Goal: Task Accomplishment & Management: Complete application form

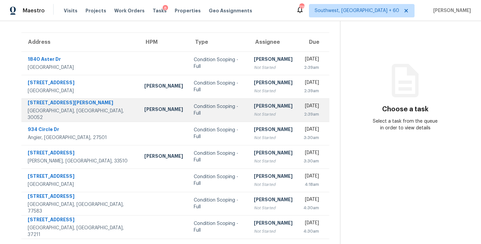
scroll to position [5, 0]
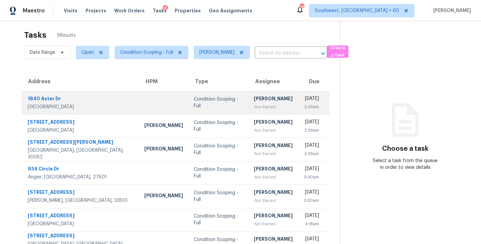
click at [262, 102] on div "[PERSON_NAME]" at bounding box center [273, 99] width 39 height 8
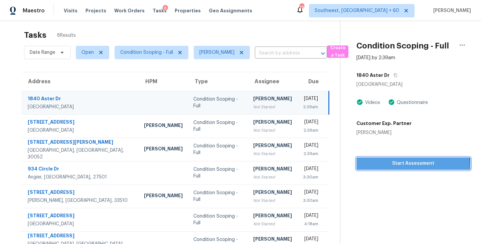
click at [407, 167] on button "Start Assessment" at bounding box center [413, 163] width 114 height 12
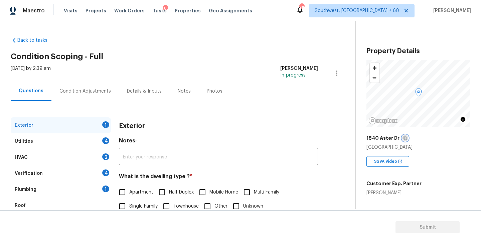
click at [403, 138] on icon "button" at bounding box center [404, 138] width 3 height 4
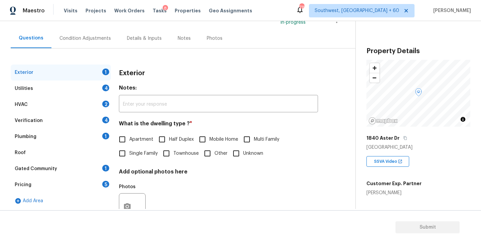
click at [143, 154] on span "Single Family" at bounding box center [143, 153] width 28 height 7
click at [129, 154] on input "Single Family" at bounding box center [122, 153] width 14 height 14
checkbox input "true"
click at [176, 140] on span "Half Duplex" at bounding box center [181, 139] width 25 height 7
click at [169, 140] on input "Half Duplex" at bounding box center [162, 139] width 14 height 14
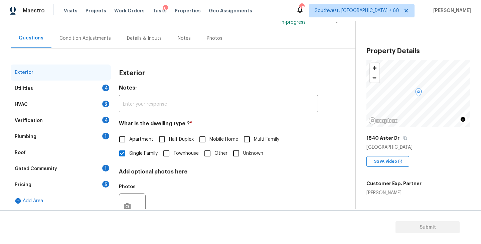
checkbox input "true"
click at [138, 157] on span "Single Family" at bounding box center [143, 153] width 28 height 7
click at [129, 157] on input "Single Family" at bounding box center [122, 153] width 14 height 14
checkbox input "true"
checkbox input "false"
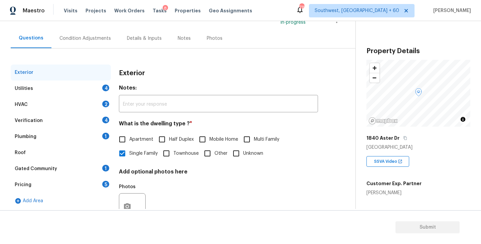
click at [94, 88] on div "Utilities 4" at bounding box center [61, 88] width 100 height 16
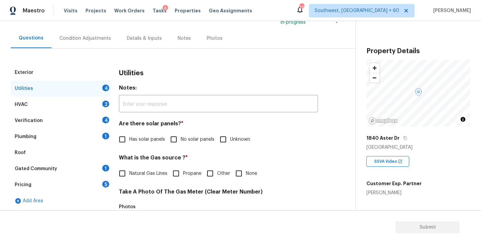
click at [182, 138] on span "No solar panels" at bounding box center [198, 139] width 34 height 7
click at [181, 138] on input "No solar panels" at bounding box center [174, 139] width 14 height 14
checkbox input "true"
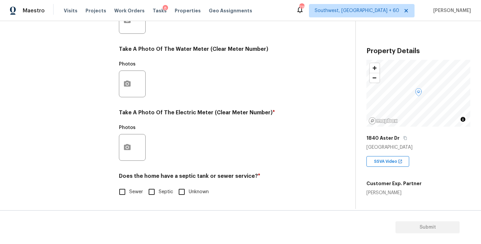
scroll to position [259, 0]
click at [124, 201] on div "Utilities Notes: ​ Are there solar panels? * Has solar panels No solar panels U…" at bounding box center [218, 33] width 199 height 348
click at [136, 196] on label "Sewer" at bounding box center [129, 192] width 28 height 14
click at [129, 196] on input "Sewer" at bounding box center [122, 192] width 14 height 14
checkbox input "true"
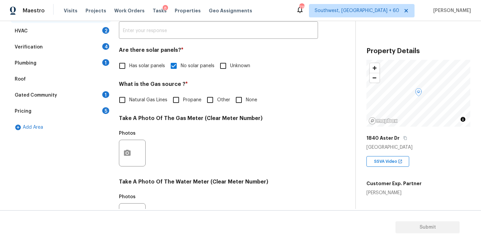
scroll to position [59, 0]
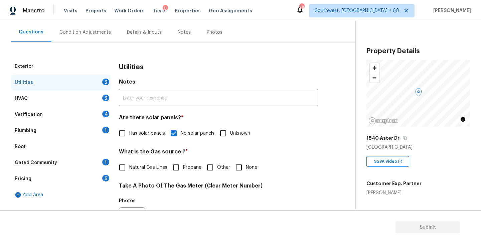
click at [67, 132] on div "Plumbing 1" at bounding box center [61, 130] width 100 height 16
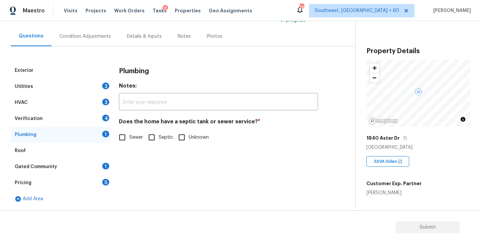
scroll to position [55, 0]
click at [133, 139] on span "Sewer" at bounding box center [136, 137] width 14 height 7
click at [129, 139] on input "Sewer" at bounding box center [122, 137] width 14 height 14
checkbox input "true"
click at [60, 169] on div "Gated Community 1" at bounding box center [61, 167] width 100 height 16
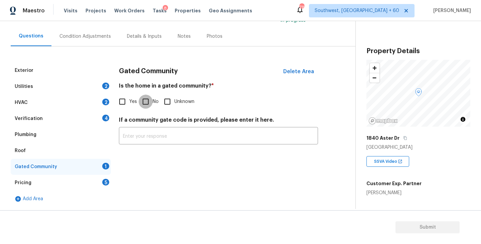
click at [141, 103] on input "No" at bounding box center [145, 101] width 14 height 14
checkbox input "true"
click at [100, 37] on div "Condition Adjustments" at bounding box center [84, 36] width 51 height 7
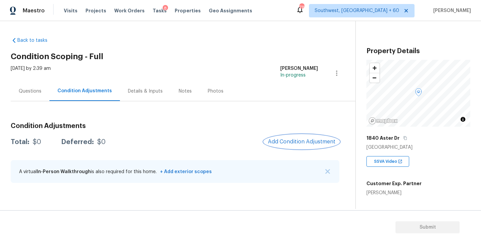
click at [276, 138] on span "Add Condition Adjustment" at bounding box center [301, 141] width 67 height 6
click at [448, 173] on body "Maestro Visits Projects Work Orders Tasks 8 Properties Geo Assignments 718 Sout…" at bounding box center [240, 122] width 481 height 244
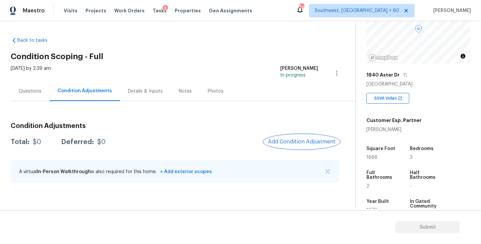
scroll to position [73, 0]
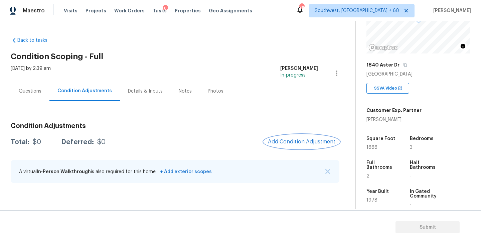
click at [289, 138] on span "Add Condition Adjustment" at bounding box center [301, 141] width 67 height 6
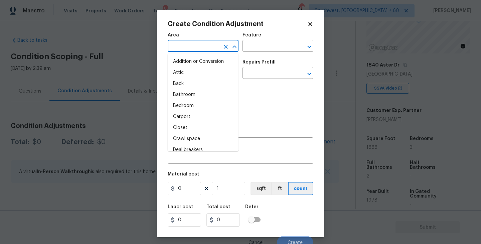
click at [181, 50] on input "text" at bounding box center [194, 46] width 52 height 10
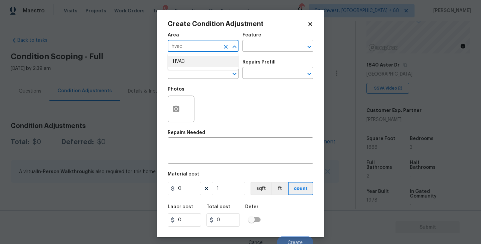
click at [182, 56] on li "HVAC" at bounding box center [203, 61] width 71 height 11
type input "HVAC"
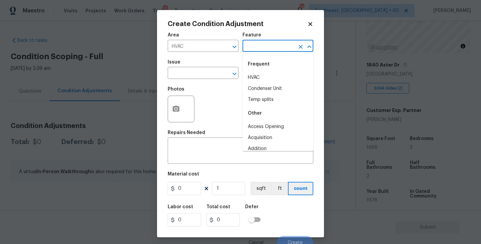
click at [253, 42] on input "text" at bounding box center [268, 46] width 52 height 10
click at [261, 77] on li "HVAC" at bounding box center [277, 77] width 71 height 11
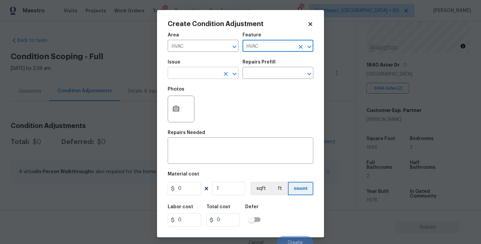
type input "HVAC"
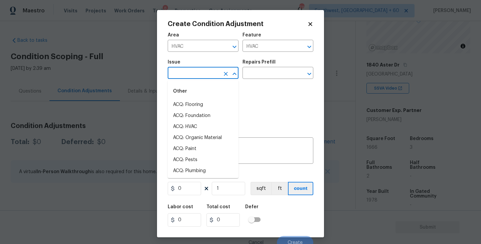
click at [203, 77] on input "text" at bounding box center [194, 73] width 52 height 10
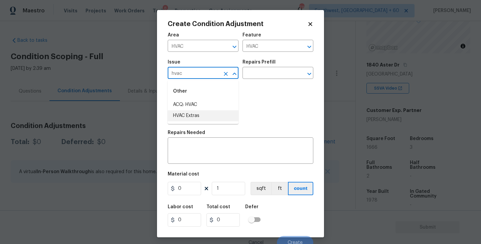
click at [218, 106] on li "ACQ: HVAC" at bounding box center [203, 104] width 71 height 11
type input "ACQ: HVAC"
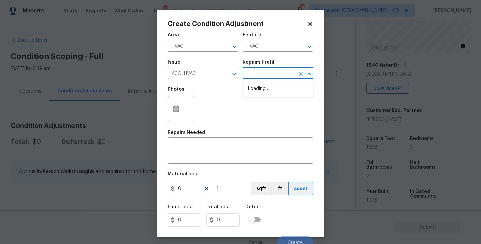
click at [258, 76] on input "text" at bounding box center [268, 73] width 52 height 10
click at [264, 89] on li "Non-Functional HVAC. Full System Replacement $5,550.00" at bounding box center [277, 95] width 71 height 25
type input "Acquisition"
type textarea "Acquisition Scope: Full System Replacement"
type input "5550"
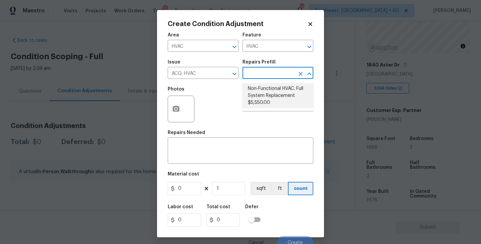
type input "5550"
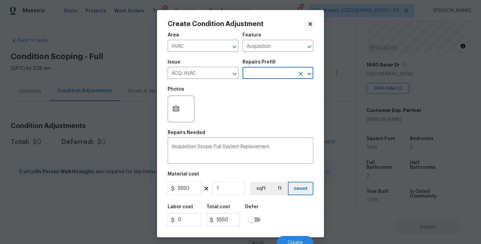
scroll to position [6, 0]
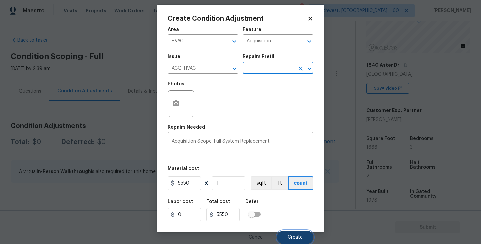
click at [294, 237] on span "Create" at bounding box center [294, 237] width 15 height 5
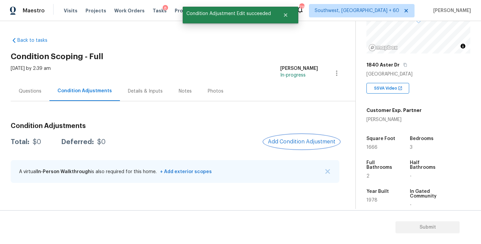
scroll to position [0, 0]
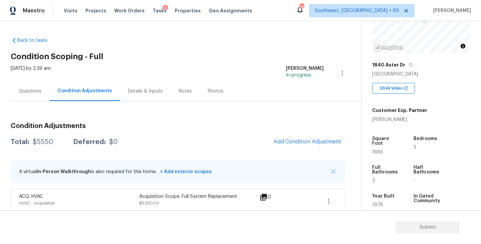
drag, startPoint x: 38, startPoint y: 88, endPoint x: 48, endPoint y: 110, distance: 23.8
click at [38, 88] on div "Questions" at bounding box center [30, 91] width 23 height 7
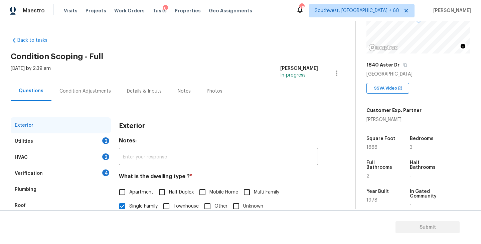
scroll to position [53, 0]
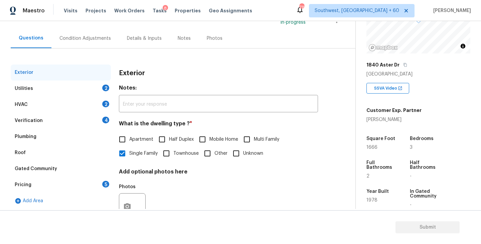
click at [36, 187] on div "Pricing 5" at bounding box center [61, 185] width 100 height 16
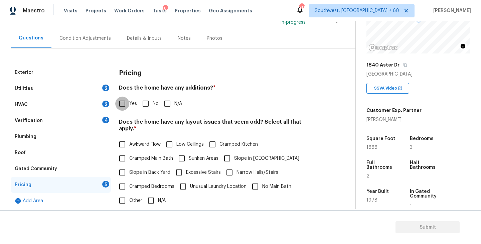
click at [128, 109] on input "Yes" at bounding box center [122, 103] width 14 height 14
checkbox input "true"
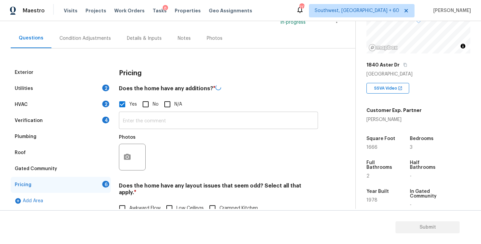
click at [138, 118] on input "text" at bounding box center [218, 121] width 199 height 16
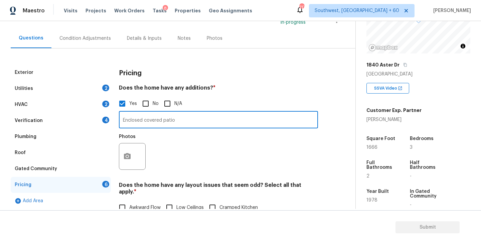
type input "Enclosed covered patio"
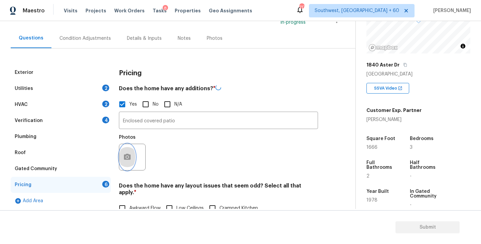
click at [131, 153] on button "button" at bounding box center [127, 157] width 16 height 26
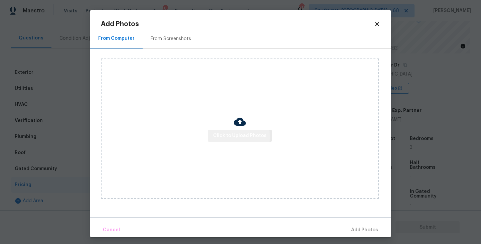
click at [218, 136] on span "Click to Upload Photos" at bounding box center [239, 135] width 53 height 8
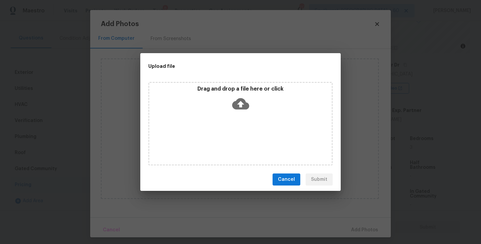
click at [231, 124] on div "Drag and drop a file here or click" at bounding box center [240, 123] width 184 height 83
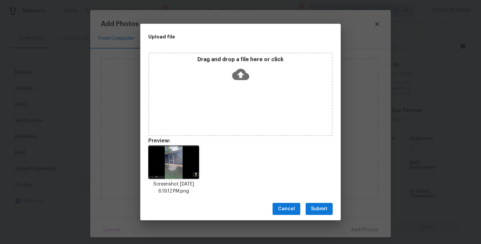
click at [324, 209] on span "Submit" at bounding box center [319, 209] width 16 height 8
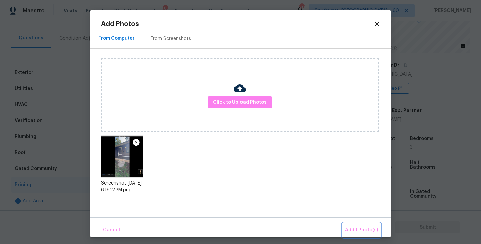
click at [352, 230] on span "Add 1 Photo(s)" at bounding box center [361, 230] width 33 height 8
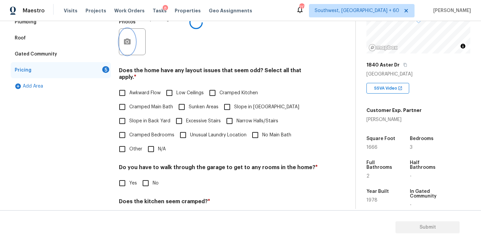
scroll to position [220, 0]
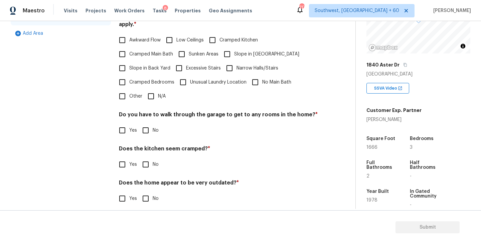
click at [236, 51] on span "Slope in [GEOGRAPHIC_DATA]" at bounding box center [266, 54] width 65 height 7
click at [234, 47] on input "Slope in [GEOGRAPHIC_DATA]" at bounding box center [227, 54] width 14 height 14
checkbox input "true"
click at [149, 132] on div "Pricing Does the home have any additions? * Yes No N/A Enclosed covered patio ​…" at bounding box center [218, 55] width 199 height 317
click at [146, 163] on input "No" at bounding box center [145, 164] width 14 height 14
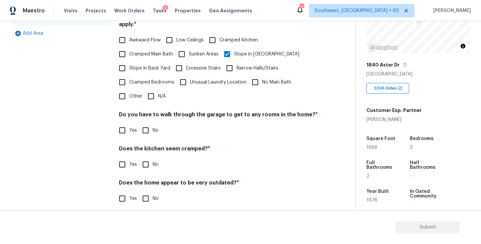
checkbox input "true"
click at [145, 192] on input "No" at bounding box center [145, 199] width 14 height 14
checkbox input "true"
click at [150, 126] on input "No" at bounding box center [145, 130] width 14 height 14
checkbox input "true"
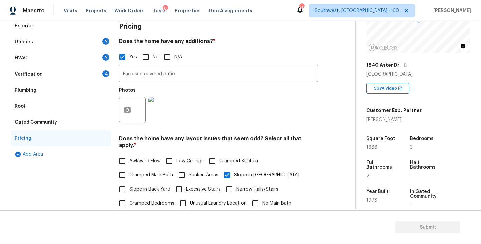
scroll to position [0, 0]
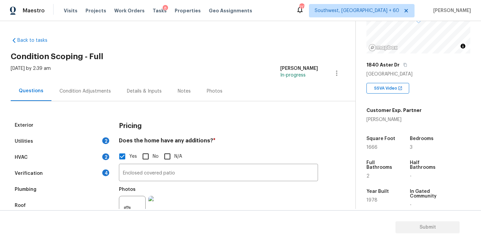
click at [101, 97] on div "Condition Adjustments" at bounding box center [84, 91] width 67 height 20
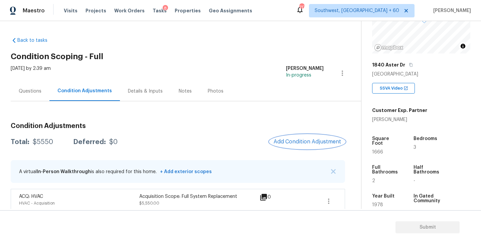
click at [298, 135] on button "Add Condition Adjustment" at bounding box center [306, 141] width 75 height 14
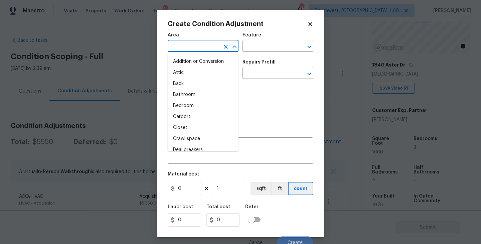
click at [186, 52] on input "text" at bounding box center [194, 46] width 52 height 10
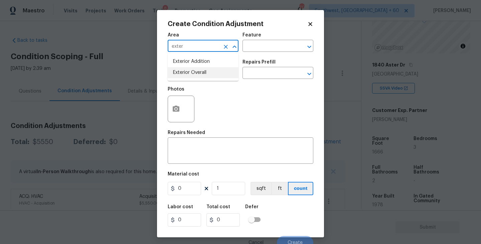
click at [191, 70] on li "Exterior Overall" at bounding box center [203, 72] width 71 height 11
type input "Exterior Overall"
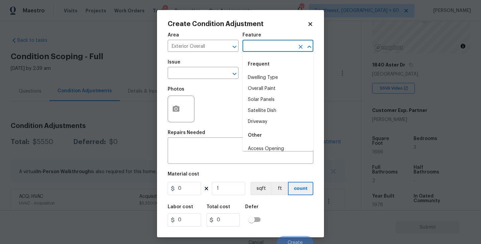
click at [257, 44] on input "text" at bounding box center [268, 46] width 52 height 10
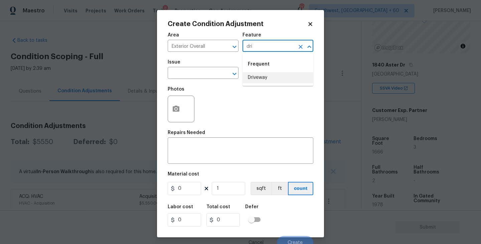
click at [252, 78] on li "Driveway" at bounding box center [277, 77] width 71 height 11
type input "Driveway"
click at [201, 78] on input "text" at bounding box center [194, 73] width 52 height 10
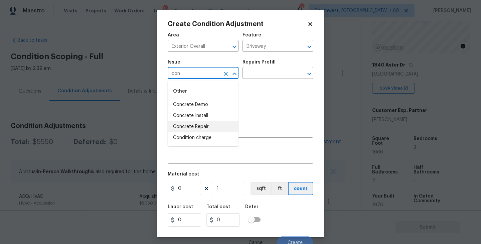
click at [200, 125] on li "Concrete Repair" at bounding box center [203, 126] width 71 height 11
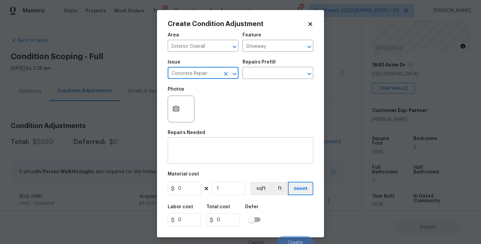
type input "Concrete Repair"
click at [199, 161] on div "x ​" at bounding box center [240, 151] width 145 height 25
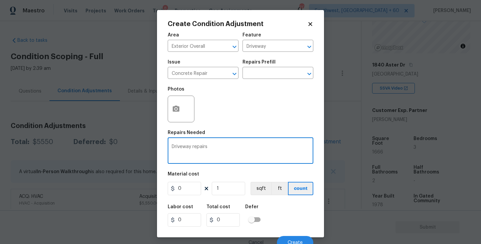
type textarea "Driveway repairs"
drag, startPoint x: 125, startPoint y: 193, endPoint x: 102, endPoint y: 190, distance: 23.5
click at [102, 190] on div "Create Condition Adjustment Area Exterior Overall ​ Feature Driveway ​ Issue Co…" at bounding box center [240, 122] width 481 height 244
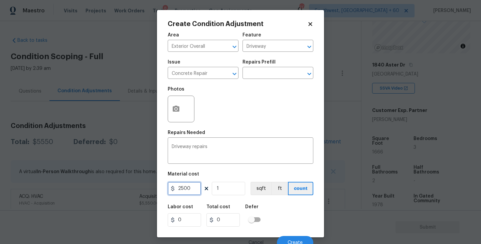
type input "2500"
click at [177, 111] on icon "button" at bounding box center [176, 108] width 7 height 6
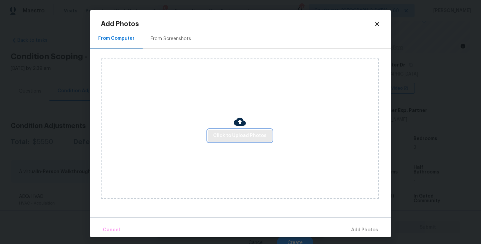
click at [234, 137] on span "Click to Upload Photos" at bounding box center [239, 135] width 53 height 8
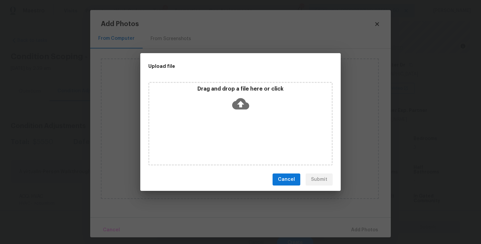
click at [240, 123] on div "Drag and drop a file here or click" at bounding box center [240, 123] width 184 height 83
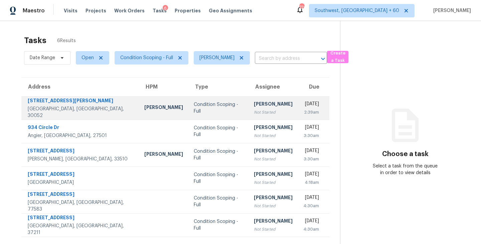
click at [248, 116] on td "[PERSON_NAME] Not Started" at bounding box center [272, 107] width 49 height 23
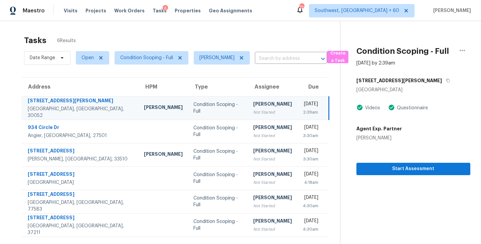
scroll to position [21, 0]
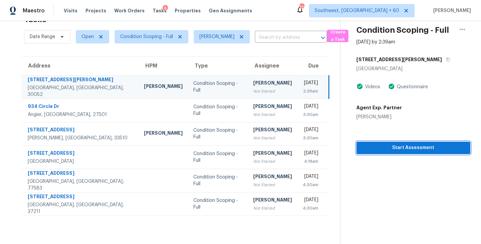
click at [364, 143] on button "Start Assessment" at bounding box center [413, 147] width 114 height 12
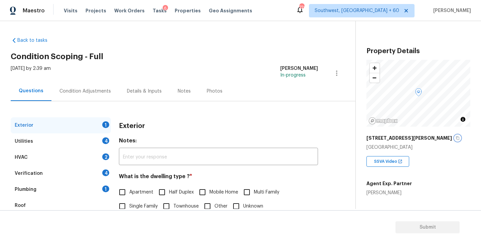
click at [454, 137] on button "button" at bounding box center [457, 138] width 6 height 6
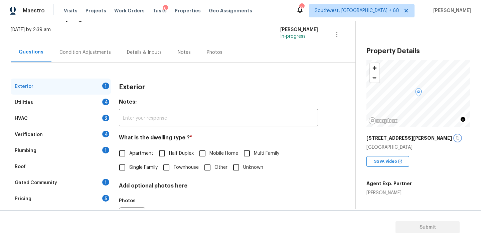
scroll to position [53, 0]
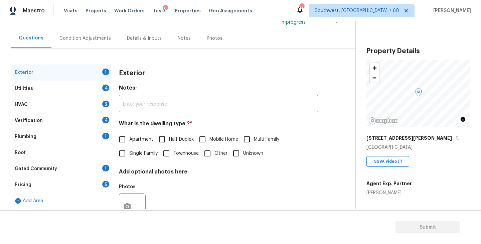
click at [136, 155] on span "Single Family" at bounding box center [143, 153] width 28 height 7
click at [129, 155] on input "Single Family" at bounding box center [122, 153] width 14 height 14
checkbox input "true"
click at [85, 86] on div "Utilities 4" at bounding box center [61, 88] width 100 height 16
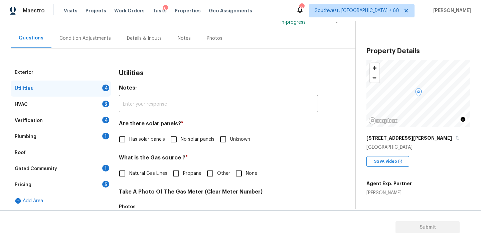
click at [181, 137] on span "No solar panels" at bounding box center [198, 139] width 34 height 7
click at [181, 137] on input "No solar panels" at bounding box center [174, 139] width 14 height 14
checkbox input "true"
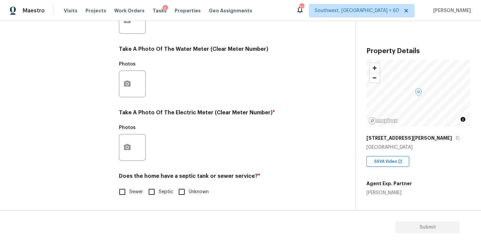
click at [133, 187] on label "Sewer" at bounding box center [129, 192] width 28 height 14
click at [129, 187] on input "Sewer" at bounding box center [122, 192] width 14 height 14
checkbox input "true"
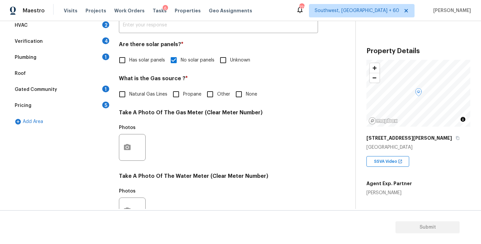
scroll to position [108, 0]
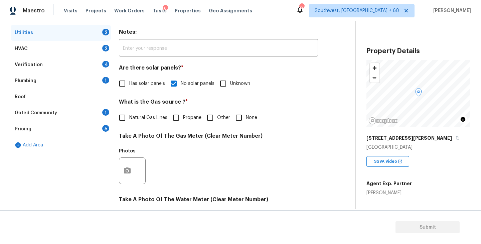
click at [63, 85] on div "Plumbing 1" at bounding box center [61, 81] width 100 height 16
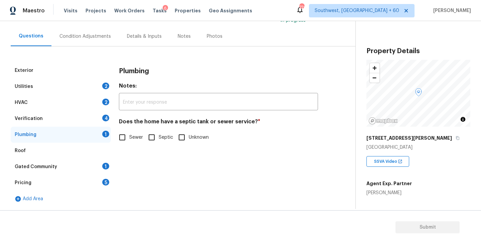
click at [130, 137] on span "Sewer" at bounding box center [136, 137] width 14 height 7
click at [129, 137] on input "Sewer" at bounding box center [122, 137] width 14 height 14
checkbox input "true"
click at [73, 164] on div "Gated Community 1" at bounding box center [61, 167] width 100 height 16
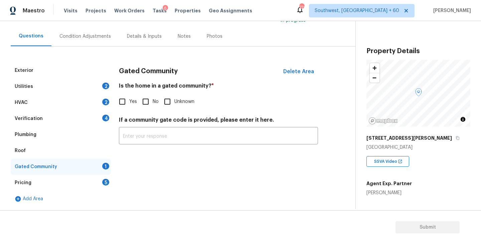
click at [147, 99] on input "No" at bounding box center [145, 101] width 14 height 14
checkbox input "true"
click at [82, 32] on div "Condition Adjustments" at bounding box center [84, 36] width 67 height 20
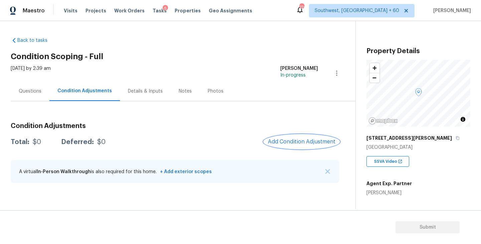
click at [279, 145] on button "Add Condition Adjustment" at bounding box center [301, 141] width 75 height 14
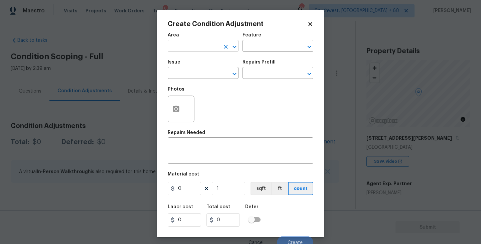
click at [186, 42] on input "text" at bounding box center [194, 46] width 52 height 10
click at [192, 72] on li "Interior Overall" at bounding box center [203, 72] width 71 height 11
type input "Interior Overall"
click at [242, 51] on div "Area Interior Overall ​ Feature ​" at bounding box center [240, 42] width 145 height 27
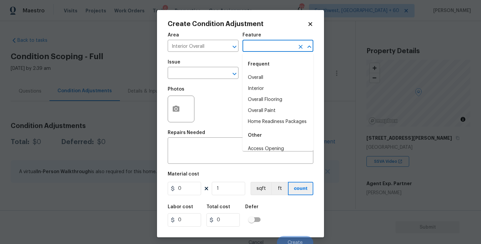
click at [259, 44] on input "text" at bounding box center [268, 46] width 52 height 10
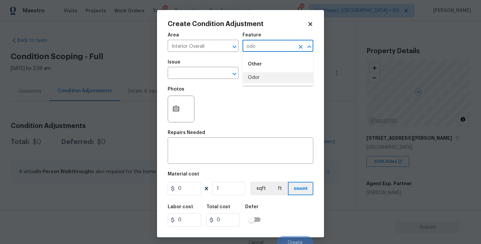
click at [256, 77] on li "Odor" at bounding box center [277, 77] width 71 height 11
type input "Odor"
click at [207, 77] on input "text" at bounding box center [194, 73] width 52 height 10
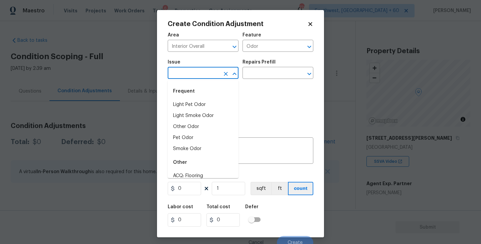
click at [207, 99] on li "Light Pet Odor" at bounding box center [203, 104] width 71 height 11
type input "Light Pet Odor"
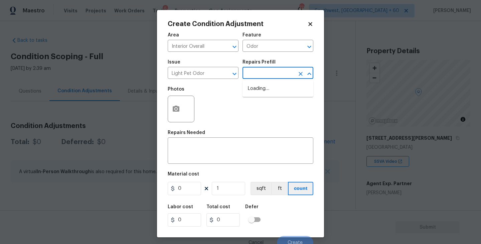
click at [267, 76] on input "text" at bounding box center [268, 73] width 52 height 10
click at [268, 99] on li "Acquisition Scope: 1-2 pets present $575.00" at bounding box center [277, 92] width 71 height 18
type textarea "Acquisition Scope: 1-2 pets present"
type input "575"
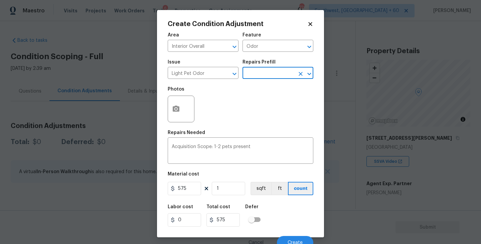
scroll to position [6, 0]
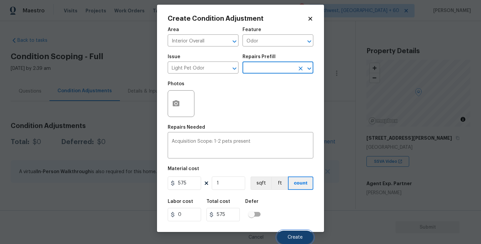
click at [294, 238] on span "Create" at bounding box center [294, 237] width 15 height 5
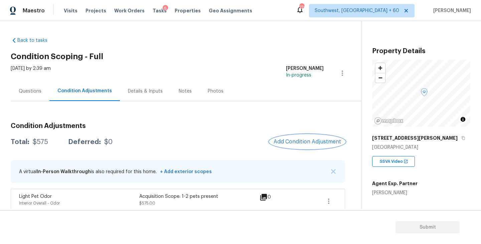
scroll to position [7, 0]
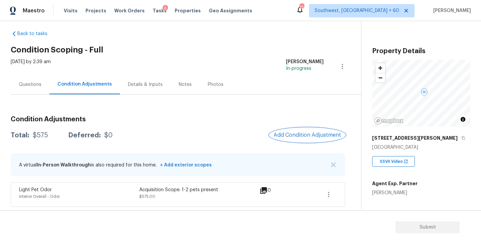
click at [290, 131] on button "Add Condition Adjustment" at bounding box center [306, 135] width 75 height 14
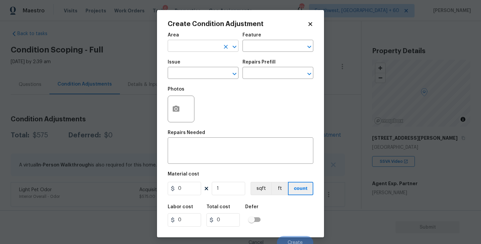
click at [204, 51] on input "text" at bounding box center [194, 46] width 52 height 10
click at [206, 70] on li "Exterior Overall" at bounding box center [203, 72] width 71 height 11
type input "Exterior Overall"
click at [260, 43] on input "text" at bounding box center [268, 46] width 52 height 10
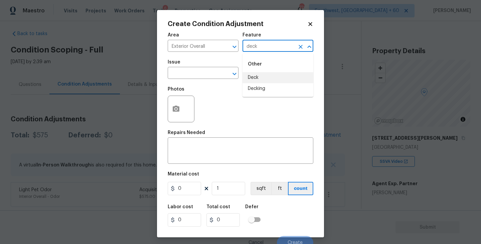
click at [258, 79] on li "Deck" at bounding box center [277, 77] width 71 height 11
type input "Deck"
click at [193, 68] on div "Issue" at bounding box center [203, 64] width 71 height 9
click at [190, 70] on input "text" at bounding box center [194, 73] width 52 height 10
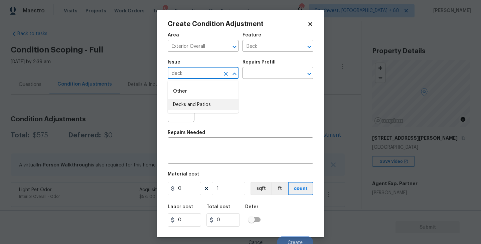
click at [193, 103] on li "Decks and Patios" at bounding box center [203, 104] width 71 height 11
type input "Decks and Patios"
click at [196, 156] on textarea at bounding box center [240, 151] width 137 height 14
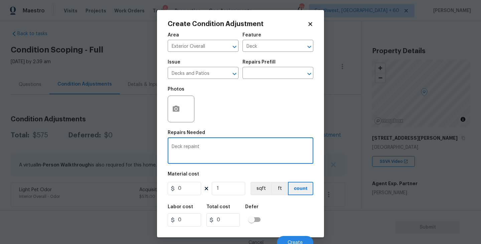
type textarea "Deck repaint"
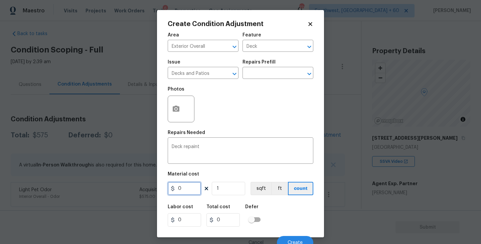
drag, startPoint x: 190, startPoint y: 191, endPoint x: 143, endPoint y: 194, distance: 47.2
click at [143, 194] on div "Create Condition Adjustment Area Exterior Overall ​ Feature Deck ​ Issue Decks …" at bounding box center [240, 122] width 481 height 244
type input "500"
click at [181, 119] on div at bounding box center [181, 108] width 27 height 27
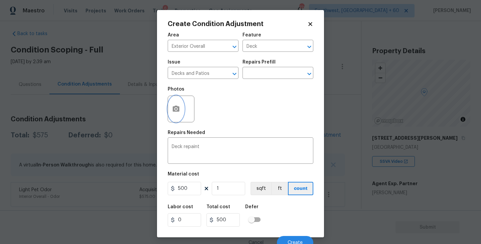
click at [181, 113] on button "button" at bounding box center [176, 109] width 16 height 26
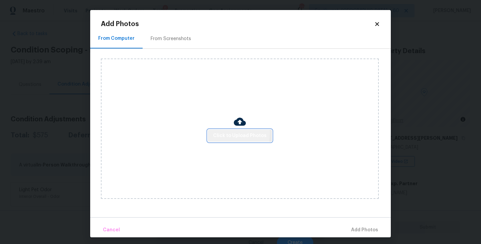
click at [223, 134] on span "Click to Upload Photos" at bounding box center [239, 135] width 53 height 8
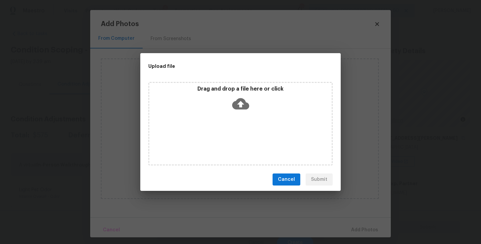
click at [238, 114] on div "Drag and drop a file here or click" at bounding box center [240, 123] width 184 height 83
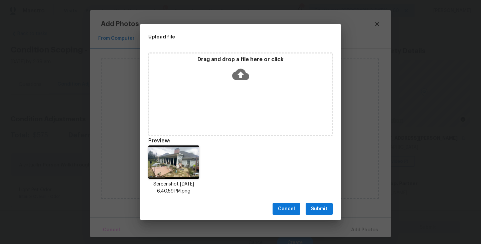
click at [326, 202] on div "Cancel Submit" at bounding box center [240, 208] width 200 height 23
drag, startPoint x: 328, startPoint y: 211, endPoint x: 341, endPoint y: 215, distance: 13.6
click at [328, 211] on button "Submit" at bounding box center [318, 209] width 27 height 12
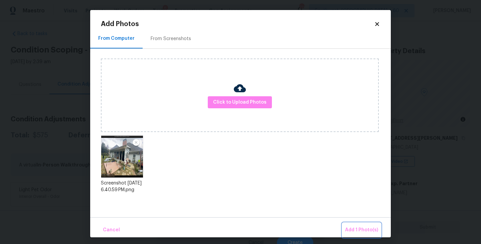
click at [363, 229] on span "Add 1 Photo(s)" at bounding box center [361, 230] width 33 height 8
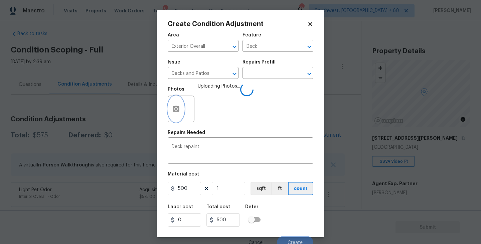
scroll to position [6, 0]
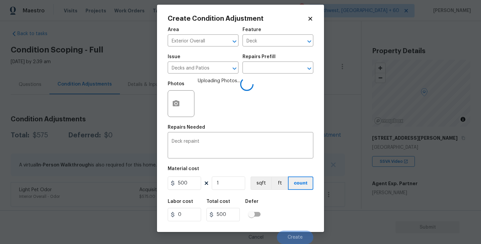
click at [303, 201] on div "Labor cost 0 Total cost 500 Defer" at bounding box center [240, 210] width 145 height 30
click at [301, 215] on div "Labor cost 0 Total cost 500 Defer" at bounding box center [240, 210] width 145 height 30
click at [298, 221] on div "Labor cost 0 Total cost 500 Defer" at bounding box center [240, 210] width 145 height 30
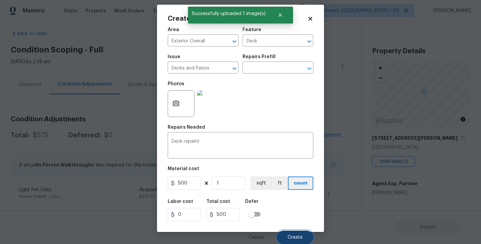
click at [297, 237] on span "Create" at bounding box center [294, 237] width 15 height 5
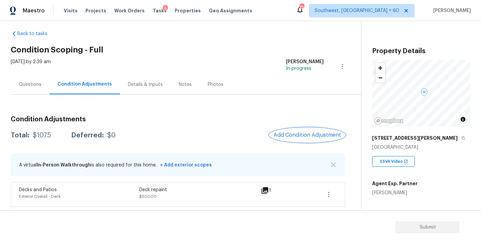
scroll to position [31, 0]
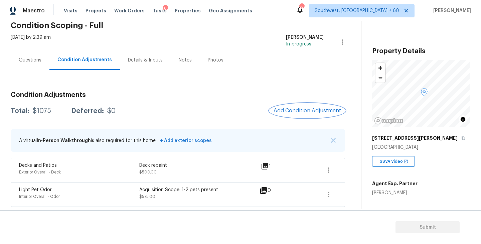
click at [282, 105] on button "Add Condition Adjustment" at bounding box center [306, 110] width 75 height 14
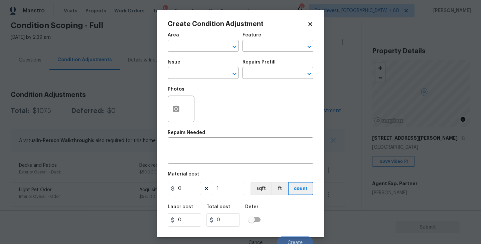
click at [195, 55] on span "Area ​" at bounding box center [203, 42] width 71 height 27
click at [193, 49] on input "text" at bounding box center [194, 46] width 52 height 10
click at [199, 78] on li "Exterior Overall" at bounding box center [203, 72] width 71 height 11
type input "Exterior Overall"
click at [247, 57] on div "Issue ​ Repairs Prefill ​" at bounding box center [240, 69] width 145 height 27
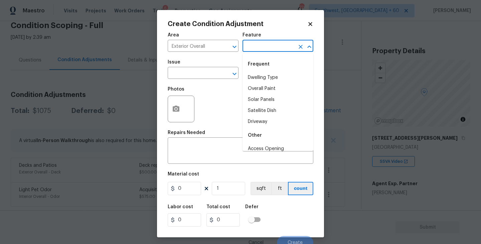
click at [262, 48] on input "text" at bounding box center [268, 46] width 52 height 10
click at [262, 77] on li "Exterior Door" at bounding box center [277, 77] width 71 height 11
type input "Exterior Door"
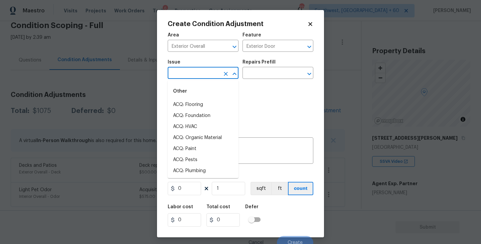
click at [209, 75] on input "text" at bounding box center [194, 73] width 52 height 10
click at [211, 125] on li "Exterior Door Pre-Hung" at bounding box center [203, 126] width 71 height 11
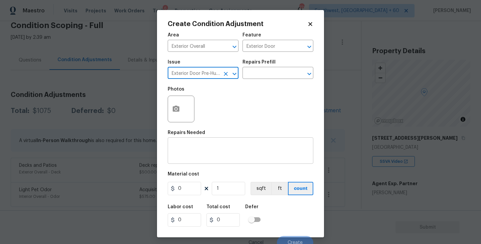
type input "Exterior Door Pre-Hung"
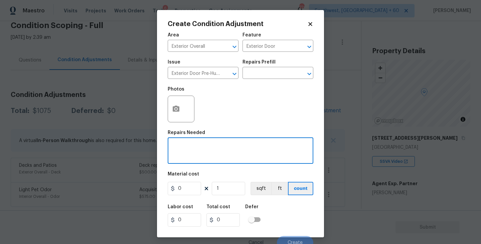
click at [211, 151] on textarea at bounding box center [240, 151] width 137 height 14
type textarea "Pet door remove"
drag, startPoint x: 140, startPoint y: 190, endPoint x: 117, endPoint y: 190, distance: 23.0
click at [117, 190] on div "Create Condition Adjustment Area Exterior Overall ​ Feature Exterior Door ​ Iss…" at bounding box center [240, 122] width 481 height 244
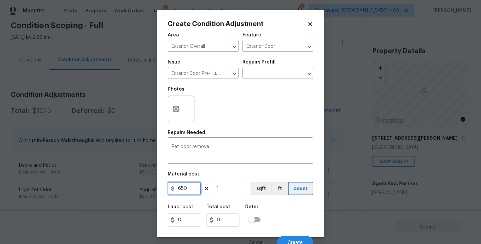
type input "650"
click at [176, 110] on icon "button" at bounding box center [176, 109] width 8 height 8
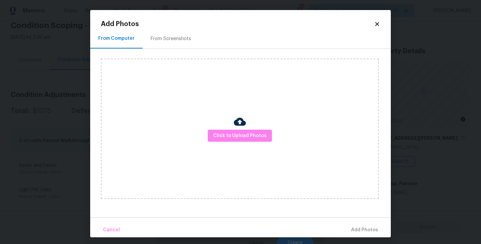
click at [224, 128] on div "Click to Upload Photos" at bounding box center [240, 128] width 278 height 140
click at [227, 133] on span "Click to Upload Photos" at bounding box center [239, 135] width 53 height 8
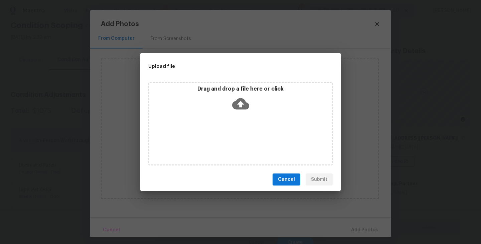
click at [244, 99] on icon at bounding box center [240, 103] width 17 height 11
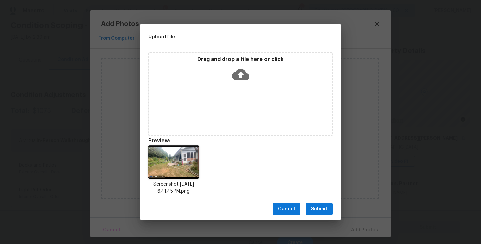
click at [319, 210] on span "Submit" at bounding box center [319, 209] width 16 height 8
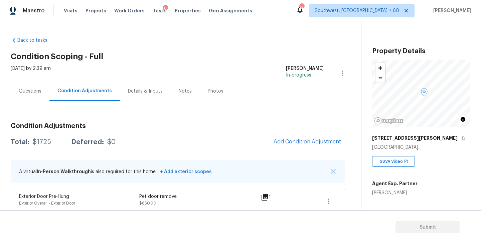
scroll to position [31, 0]
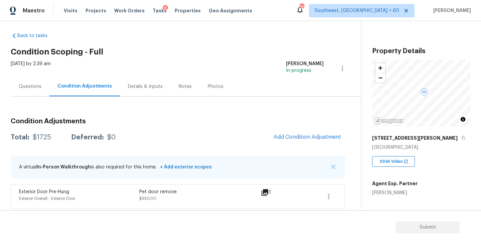
click at [40, 93] on div "Questions" at bounding box center [30, 86] width 39 height 20
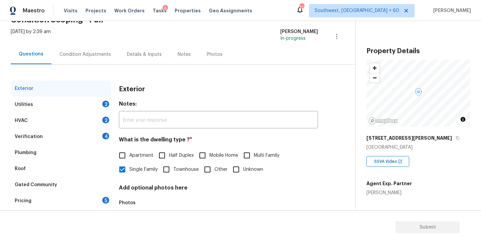
scroll to position [63, 0]
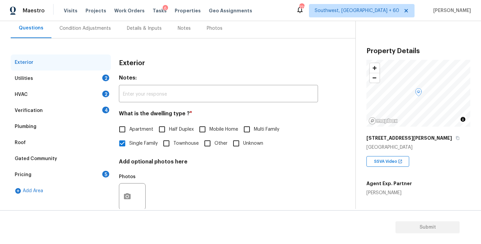
click at [29, 175] on div "Pricing" at bounding box center [23, 174] width 17 height 7
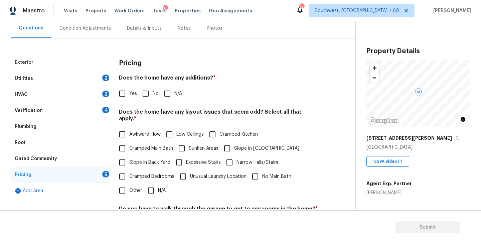
click at [124, 96] on input "Yes" at bounding box center [122, 93] width 14 height 14
checkbox input "true"
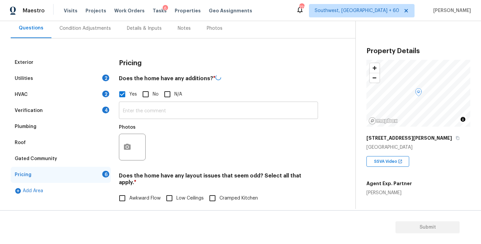
click at [136, 105] on input "text" at bounding box center [218, 111] width 199 height 16
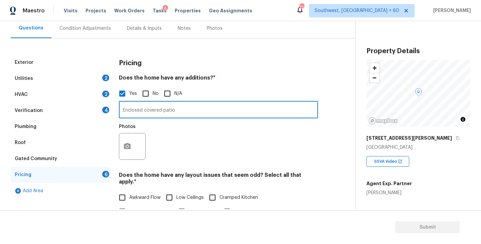
type input "Enclosed covered patio"
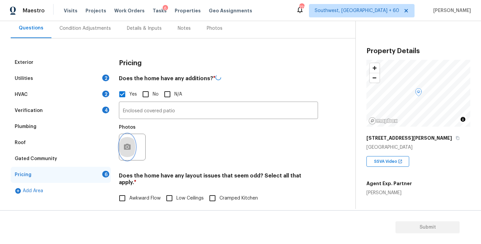
click at [134, 148] on button "button" at bounding box center [127, 147] width 16 height 26
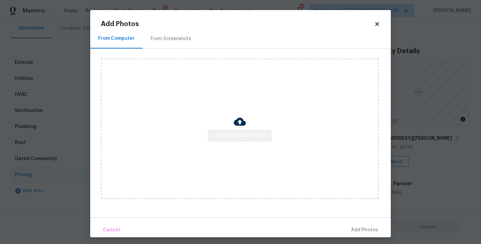
click at [254, 134] on span "Click to Upload Photos" at bounding box center [239, 135] width 53 height 8
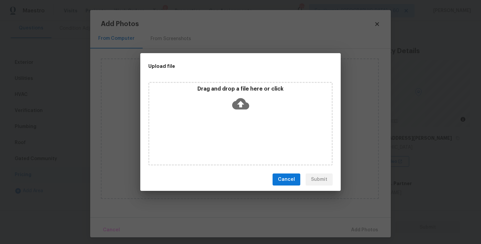
click at [248, 115] on div "Drag and drop a file here or click" at bounding box center [240, 123] width 184 height 83
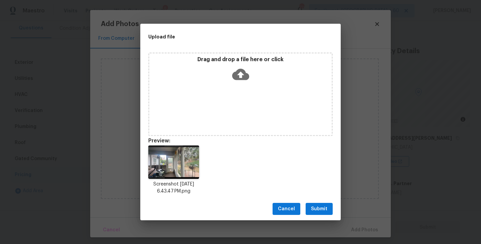
click at [319, 211] on span "Submit" at bounding box center [319, 209] width 16 height 8
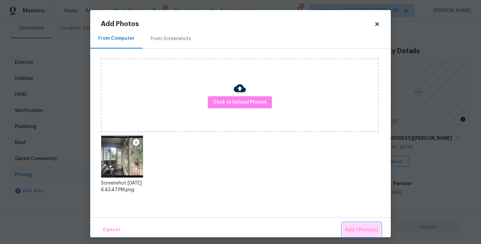
click at [356, 229] on span "Add 1 Photo(s)" at bounding box center [361, 230] width 33 height 8
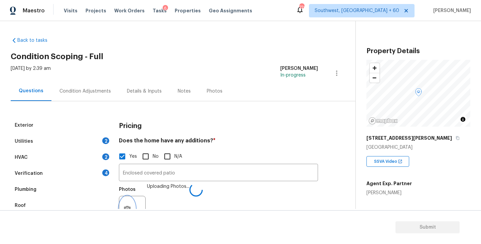
scroll to position [17, 0]
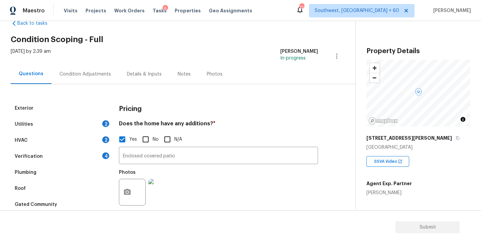
click at [67, 73] on div "Condition Adjustments" at bounding box center [84, 74] width 51 height 7
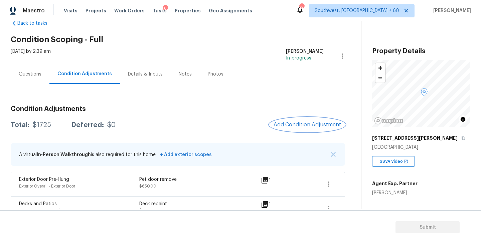
click at [292, 128] on button "Add Condition Adjustment" at bounding box center [306, 124] width 75 height 14
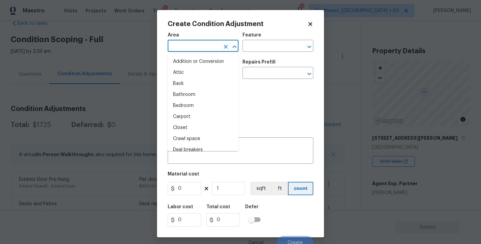
click at [182, 43] on input "text" at bounding box center [194, 46] width 52 height 10
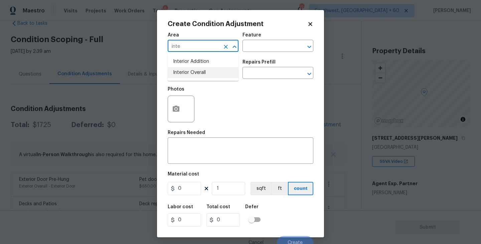
click at [193, 75] on li "Interior Overall" at bounding box center [203, 72] width 71 height 11
type input "Interior Overall"
click at [267, 45] on input "text" at bounding box center [268, 46] width 52 height 10
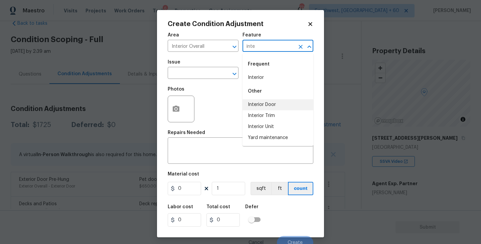
click at [271, 103] on li "Interior Door" at bounding box center [277, 104] width 71 height 11
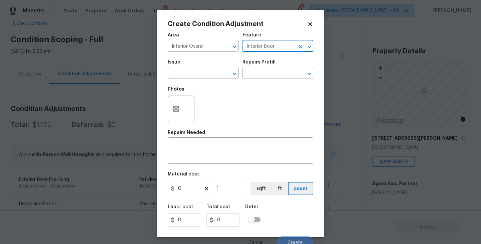
type input "Interior Door"
click at [206, 83] on div "Photos" at bounding box center [240, 104] width 145 height 43
click at [202, 76] on input "text" at bounding box center [194, 73] width 52 height 10
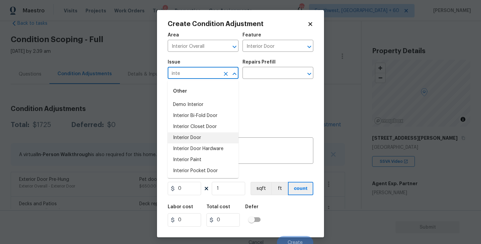
click at [201, 136] on li "Interior Door" at bounding box center [203, 137] width 71 height 11
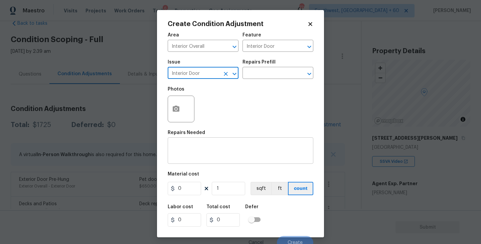
type input "Interior Door"
click at [203, 155] on textarea at bounding box center [240, 151] width 137 height 14
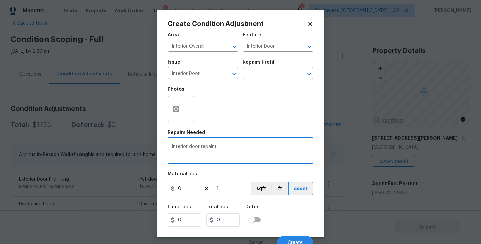
type textarea "Interior door repaint"
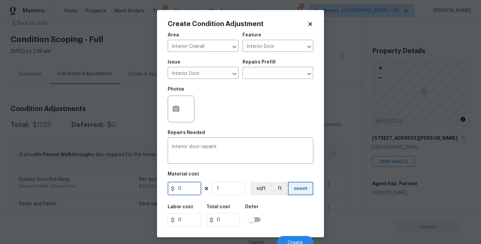
drag, startPoint x: 187, startPoint y: 187, endPoint x: 141, endPoint y: 190, distance: 45.5
click at [141, 190] on div "Create Condition Adjustment Area Interior Overall ​ Feature Interior Door ​ Iss…" at bounding box center [240, 122] width 481 height 244
type input "95"
click at [178, 112] on icon "button" at bounding box center [176, 109] width 8 height 8
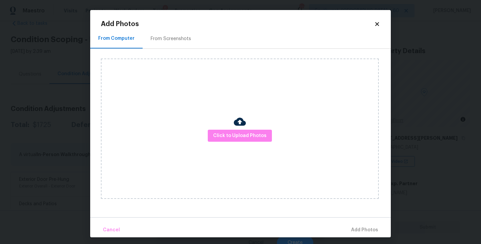
click at [225, 125] on div "Click to Upload Photos" at bounding box center [240, 128] width 278 height 140
click at [233, 135] on span "Click to Upload Photos" at bounding box center [239, 135] width 53 height 8
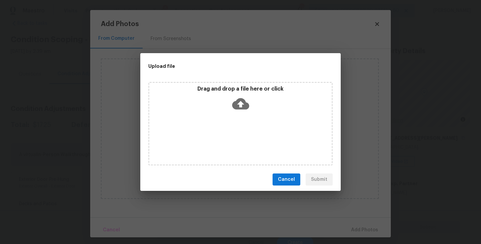
click at [239, 92] on div "Drag and drop a file here or click" at bounding box center [240, 99] width 182 height 29
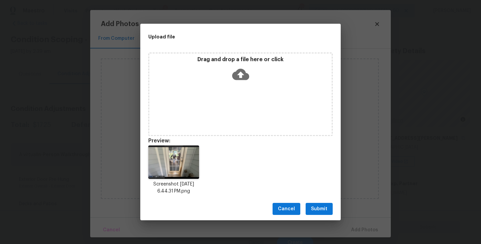
click at [322, 210] on span "Submit" at bounding box center [319, 209] width 16 height 8
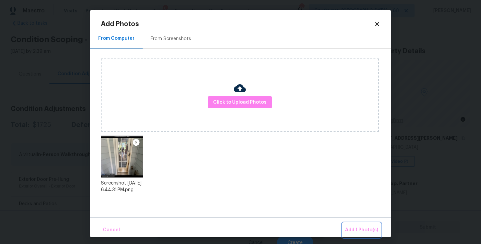
click at [351, 228] on span "Add 1 Photo(s)" at bounding box center [361, 230] width 33 height 8
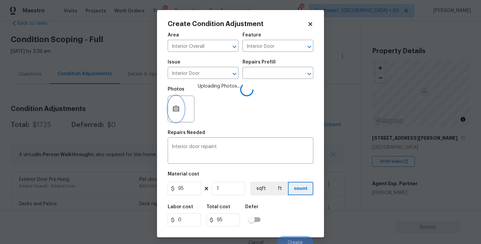
scroll to position [6, 0]
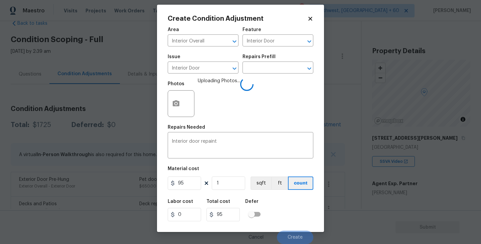
click at [273, 197] on div "Labor cost 0 Total cost 95 Defer" at bounding box center [240, 210] width 145 height 30
click at [293, 209] on div "Labor cost 0 Total cost 95 Defer" at bounding box center [240, 210] width 145 height 30
click at [294, 211] on div "Labor cost 0 Total cost 95 Defer" at bounding box center [240, 210] width 145 height 30
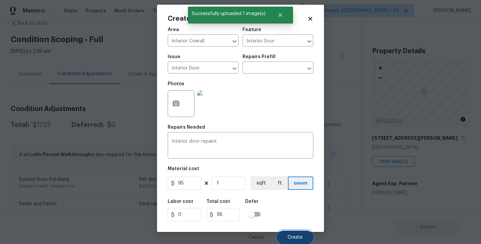
click at [297, 236] on span "Create" at bounding box center [294, 237] width 15 height 5
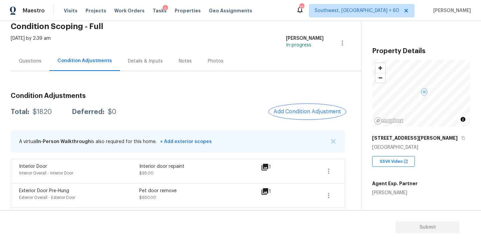
scroll to position [3, 0]
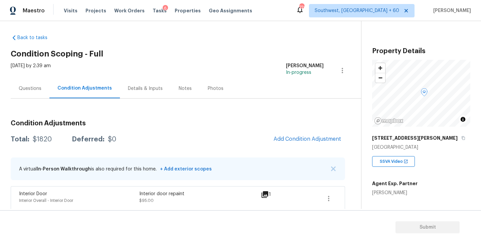
click at [37, 93] on div "Questions" at bounding box center [30, 88] width 39 height 20
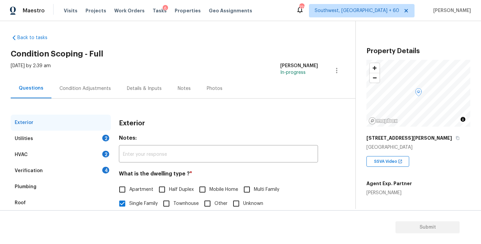
click at [92, 92] on div "Condition Adjustments" at bounding box center [84, 88] width 67 height 20
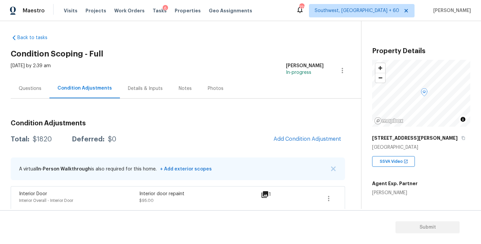
click at [30, 98] on div "Questions Condition Adjustments Details & Inputs Notes Photos" at bounding box center [186, 88] width 350 height 20
click at [34, 91] on div "Questions" at bounding box center [30, 88] width 23 height 7
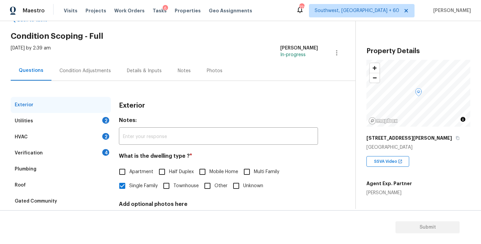
scroll to position [30, 0]
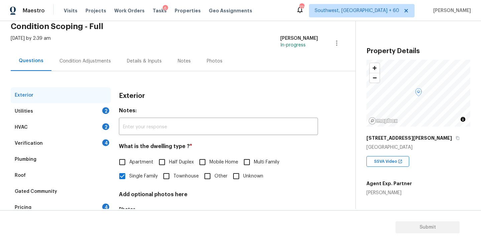
click at [87, 120] on div "HVAC 2" at bounding box center [61, 127] width 100 height 16
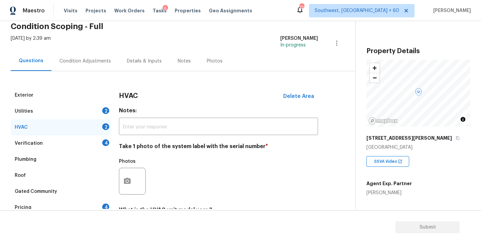
click at [87, 110] on div "Utilities 2" at bounding box center [61, 111] width 100 height 16
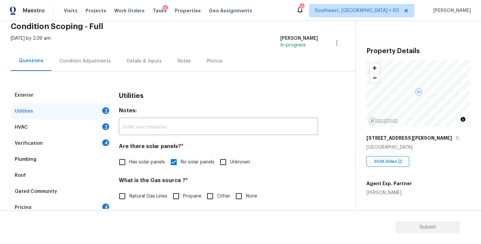
scroll to position [107, 0]
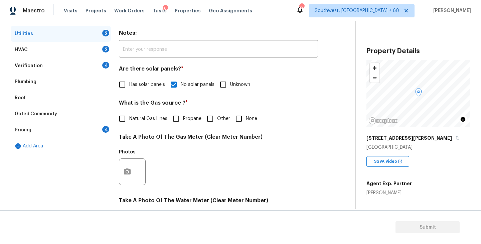
click at [241, 120] on input "None" at bounding box center [239, 118] width 14 height 14
checkbox input "true"
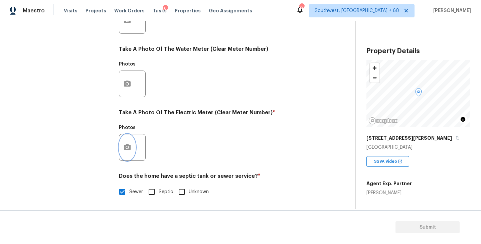
click at [126, 146] on icon "button" at bounding box center [127, 147] width 8 height 8
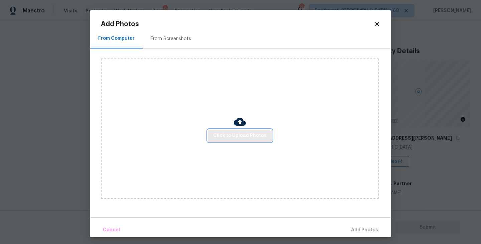
click at [218, 137] on span "Click to Upload Photos" at bounding box center [239, 135] width 53 height 8
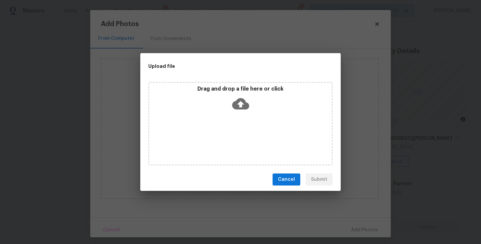
click at [219, 121] on div "Drag and drop a file here or click" at bounding box center [240, 123] width 184 height 83
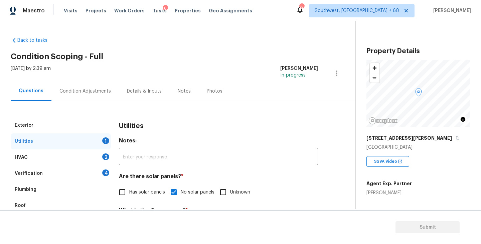
scroll to position [250, 0]
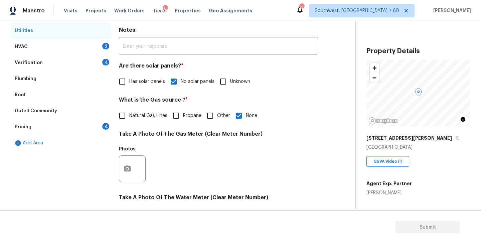
click at [72, 43] on div "HVAC 2" at bounding box center [61, 47] width 100 height 16
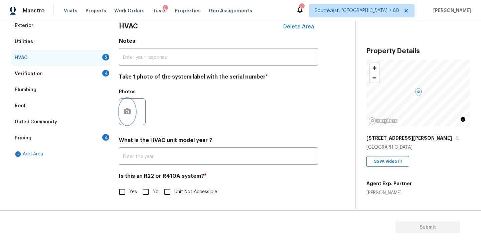
click at [126, 115] on icon "button" at bounding box center [127, 111] width 8 height 8
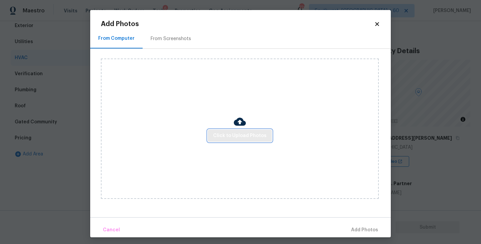
click at [222, 132] on span "Click to Upload Photos" at bounding box center [239, 135] width 53 height 8
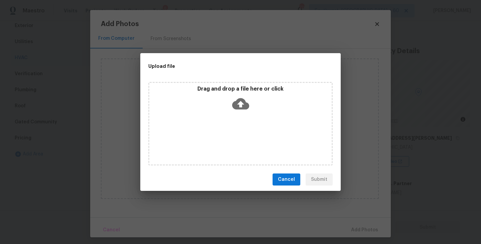
click at [237, 115] on div "Drag and drop a file here or click" at bounding box center [240, 123] width 184 height 83
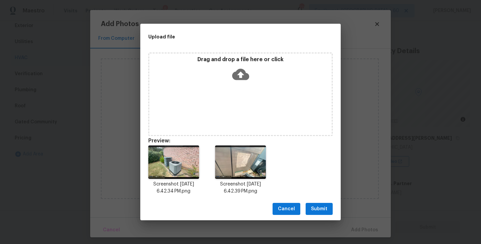
click at [321, 212] on span "Submit" at bounding box center [319, 209] width 16 height 8
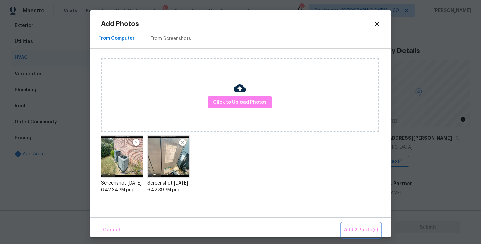
click at [349, 228] on span "Add 2 Photo(s)" at bounding box center [361, 230] width 34 height 8
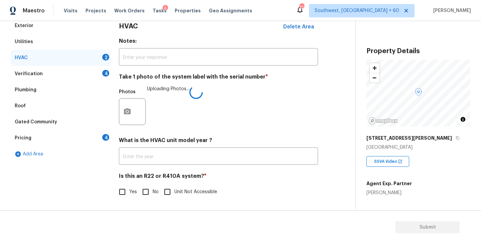
click at [145, 195] on input "No" at bounding box center [145, 192] width 14 height 14
checkbox input "true"
click at [77, 74] on div "Verification 4" at bounding box center [61, 74] width 100 height 16
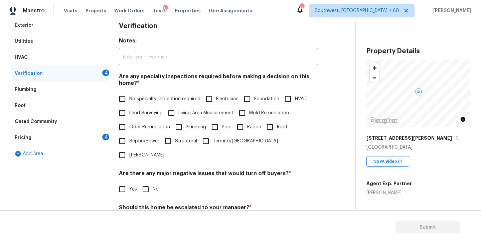
click at [131, 96] on span "No specialty inspection required" at bounding box center [164, 98] width 71 height 7
click at [129, 96] on input "No specialty inspection required" at bounding box center [122, 99] width 14 height 14
checkbox input "true"
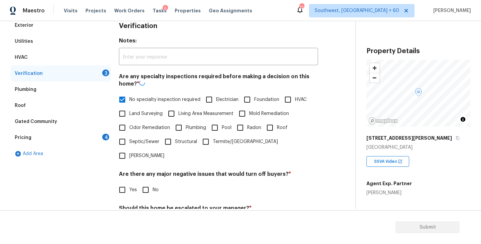
scroll to position [158, 0]
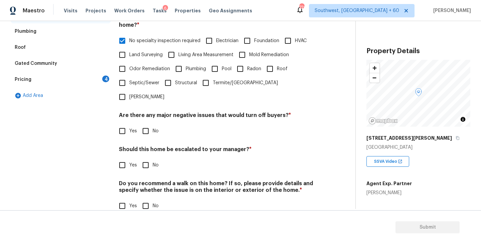
click at [149, 124] on input "No" at bounding box center [145, 131] width 14 height 14
checkbox input "true"
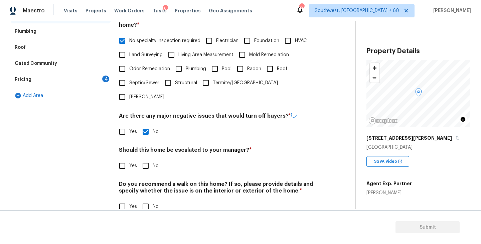
click at [149, 146] on div "Should this home be escalated to your manager? * Yes No" at bounding box center [218, 159] width 199 height 26
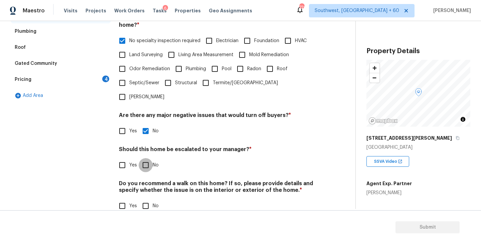
click at [147, 158] on input "No" at bounding box center [145, 165] width 14 height 14
checkbox input "true"
click at [147, 199] on input "No" at bounding box center [145, 206] width 14 height 14
checkbox input "true"
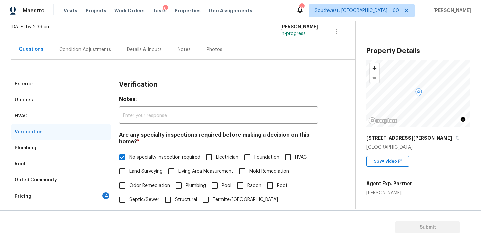
click at [86, 193] on div "Pricing 4" at bounding box center [61, 196] width 100 height 16
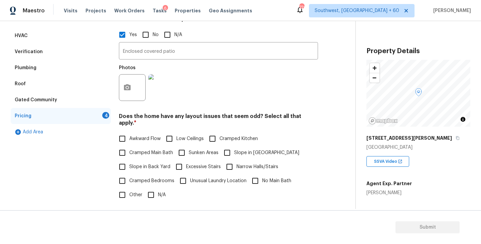
scroll to position [172, 0]
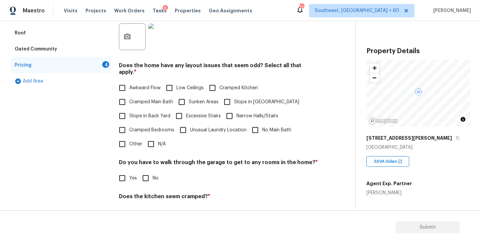
click at [247, 98] on span "Slope in Front Yard" at bounding box center [266, 101] width 65 height 7
click at [234, 98] on input "Slope in Front Yard" at bounding box center [227, 102] width 14 height 14
checkbox input "true"
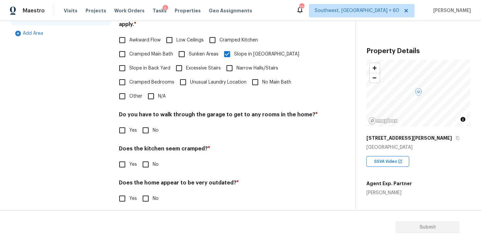
click at [153, 128] on label "No" at bounding box center [148, 130] width 20 height 14
click at [153, 128] on input "No" at bounding box center [145, 130] width 14 height 14
checkbox input "true"
click at [149, 157] on input "No" at bounding box center [145, 164] width 14 height 14
checkbox input "true"
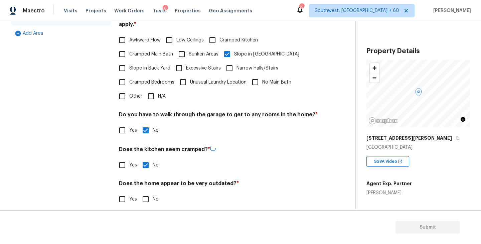
click at [149, 192] on input "No" at bounding box center [145, 199] width 14 height 14
checkbox input "true"
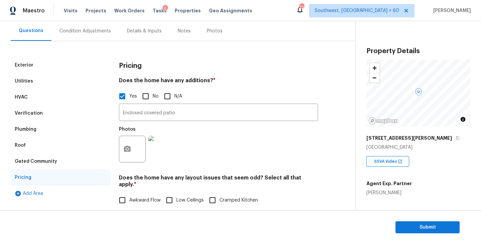
scroll to position [40, 0]
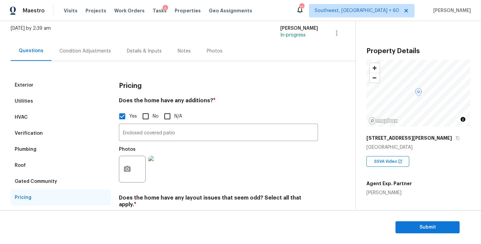
click at [94, 54] on div "Condition Adjustments" at bounding box center [84, 51] width 51 height 7
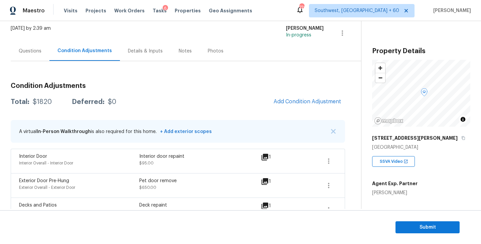
scroll to position [80, 0]
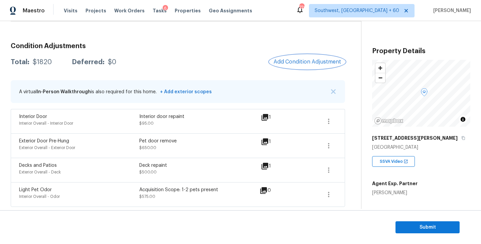
click at [285, 63] on span "Add Condition Adjustment" at bounding box center [306, 62] width 67 height 6
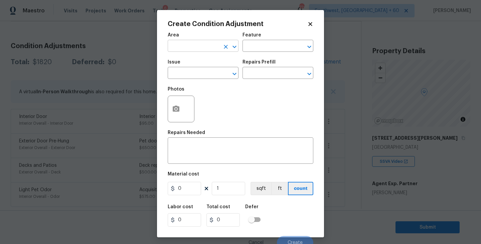
click at [198, 49] on input "text" at bounding box center [194, 46] width 52 height 10
click at [211, 71] on li "Exterior Overall" at bounding box center [203, 72] width 71 height 11
type input "Exterior Overall"
click at [262, 47] on input "text" at bounding box center [268, 46] width 52 height 10
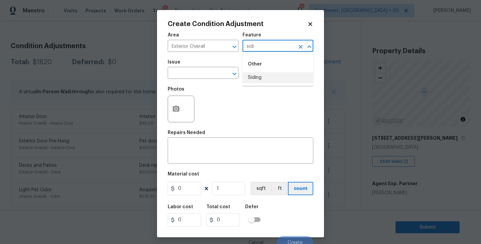
click at [261, 74] on li "Siding" at bounding box center [277, 77] width 71 height 11
click at [216, 74] on div "​" at bounding box center [203, 73] width 71 height 10
type input "Siding"
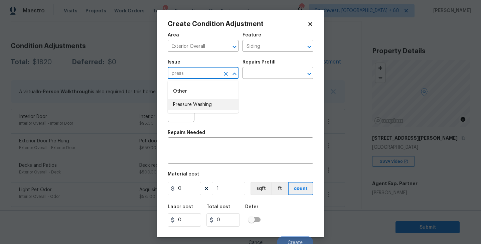
click at [213, 104] on li "Pressure Washing" at bounding box center [203, 104] width 71 height 11
type input "Pressure Washing"
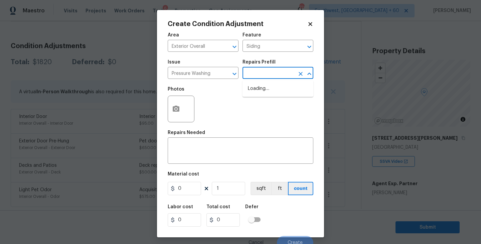
click at [265, 78] on input "text" at bounding box center [268, 73] width 52 height 10
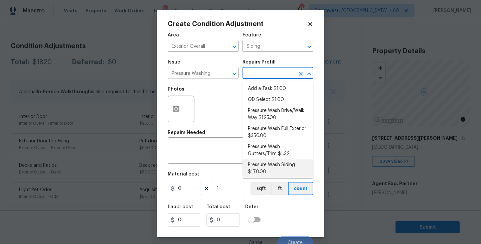
click at [260, 174] on li "Pressure Wash Siding $170.00" at bounding box center [277, 168] width 71 height 18
type textarea "Protect areas as needed for pressure washing. Pressure wash the siding on the h…"
type input "170"
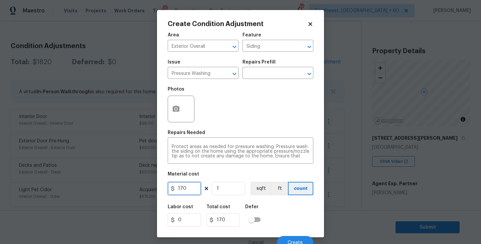
drag, startPoint x: 188, startPoint y: 192, endPoint x: 101, endPoint y: 192, distance: 86.4
click at [101, 192] on div "Create Condition Adjustment Area Exterior Overall ​ Feature Siding ​ Issue Pres…" at bounding box center [240, 122] width 481 height 244
type input "200"
click at [176, 119] on button "button" at bounding box center [176, 109] width 16 height 26
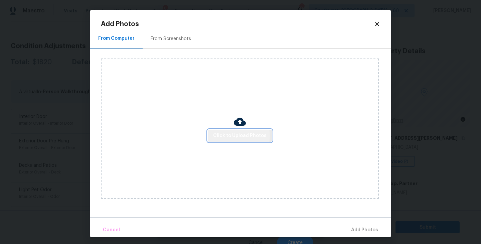
click at [229, 136] on span "Click to Upload Photos" at bounding box center [239, 135] width 53 height 8
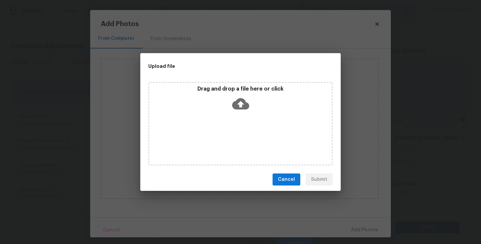
click at [234, 123] on div "Drag and drop a file here or click" at bounding box center [240, 123] width 184 height 83
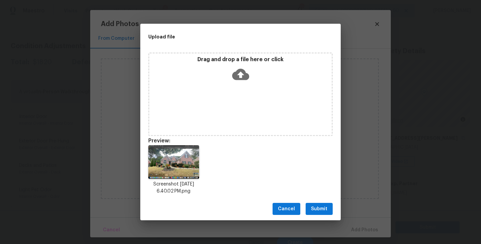
click at [322, 203] on button "Submit" at bounding box center [318, 209] width 27 height 12
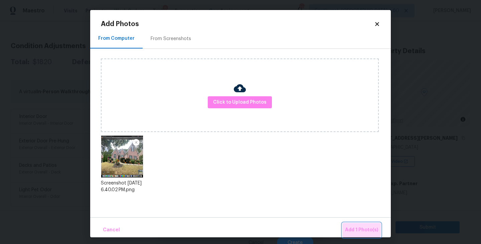
click at [351, 227] on span "Add 1 Photo(s)" at bounding box center [361, 230] width 33 height 8
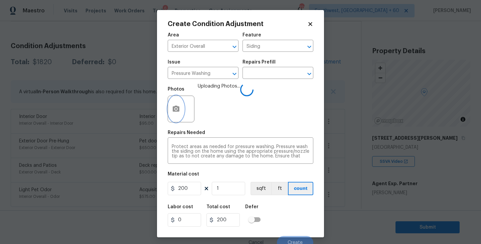
scroll to position [6, 0]
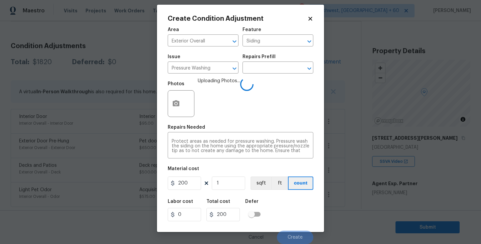
click at [293, 199] on div "Labor cost 0 Total cost 200 Defer" at bounding box center [240, 210] width 145 height 30
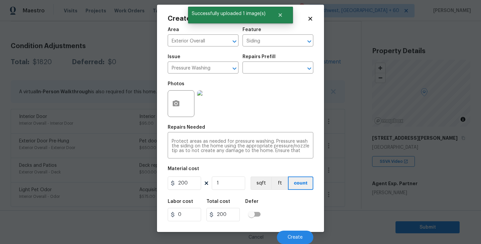
click at [297, 214] on div "Labor cost 0 Total cost 200 Defer" at bounding box center [240, 210] width 145 height 30
click at [298, 237] on span "Create" at bounding box center [294, 237] width 15 height 5
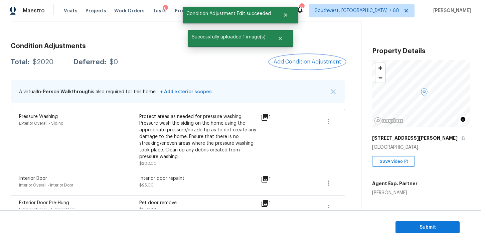
scroll to position [0, 0]
click at [303, 60] on span "Add Condition Adjustment" at bounding box center [306, 62] width 67 height 6
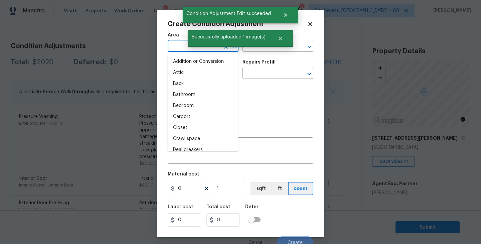
click at [178, 51] on input "text" at bounding box center [194, 46] width 52 height 10
type input "ex"
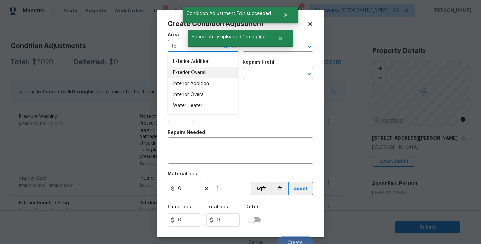
type input "t"
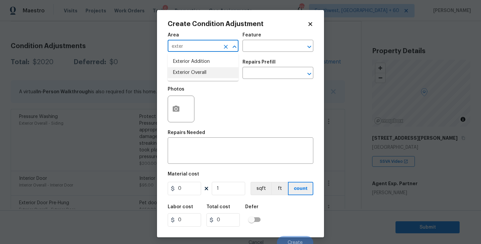
click at [207, 74] on li "Exterior Overall" at bounding box center [203, 72] width 71 height 11
type input "Exterior Overall"
click at [263, 53] on div "Area Exterior Overall ​ Feature ​" at bounding box center [240, 42] width 145 height 27
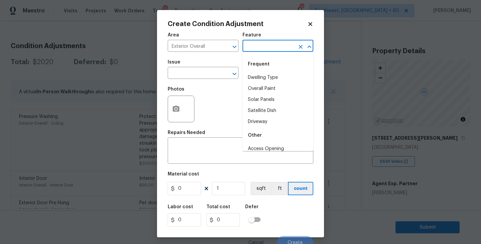
click at [265, 51] on input "text" at bounding box center [268, 46] width 52 height 10
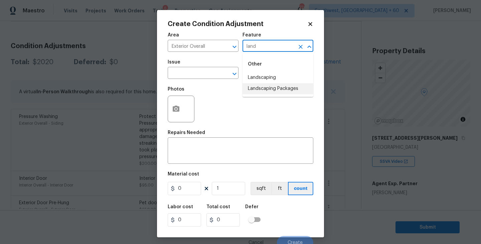
click at [273, 85] on li "Landscaping Packages" at bounding box center [277, 88] width 71 height 11
type input "Landscaping Packages"
click at [203, 80] on span "Issue ​" at bounding box center [203, 69] width 71 height 27
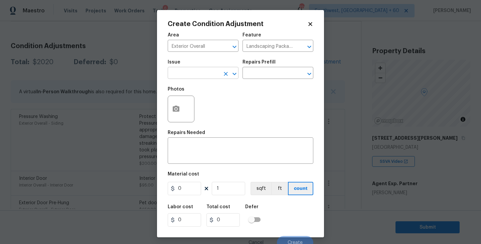
click at [203, 74] on input "text" at bounding box center [194, 73] width 52 height 10
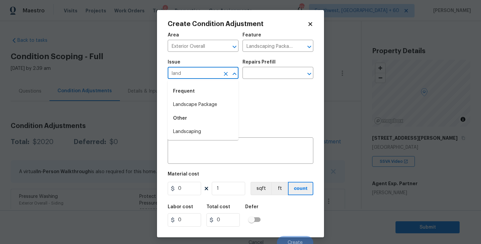
scroll to position [80, 0]
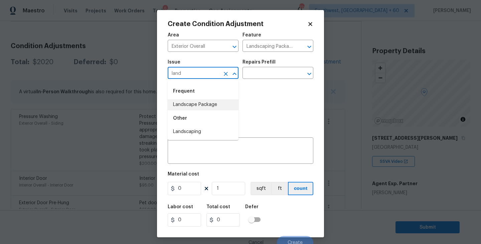
click at [211, 103] on li "Landscape Package" at bounding box center [203, 104] width 71 height 11
type input "Landscape Package"
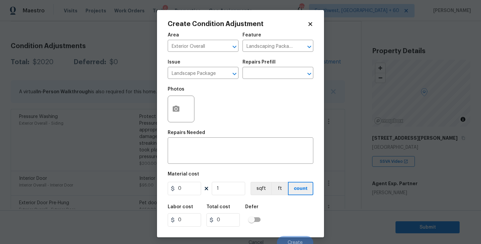
click at [259, 81] on div "Issue Landscape Package ​ Repairs Prefill ​" at bounding box center [240, 69] width 145 height 27
click at [267, 77] on input "text" at bounding box center [268, 73] width 52 height 10
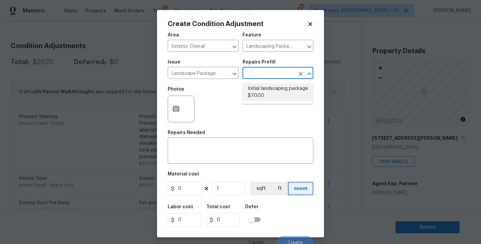
click at [267, 95] on li "Initial landscaping package $70.00" at bounding box center [277, 92] width 71 height 18
type input "Home Readiness Packages"
type input "70"
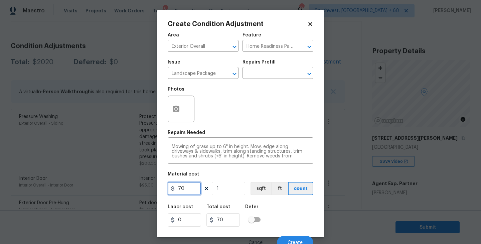
drag, startPoint x: 190, startPoint y: 189, endPoint x: 116, endPoint y: 188, distance: 73.4
click at [116, 188] on div "Create Condition Adjustment Area Exterior Overall ​ Feature Home Readiness Pack…" at bounding box center [240, 122] width 481 height 244
type input "1000"
click at [177, 111] on icon "button" at bounding box center [176, 108] width 7 height 6
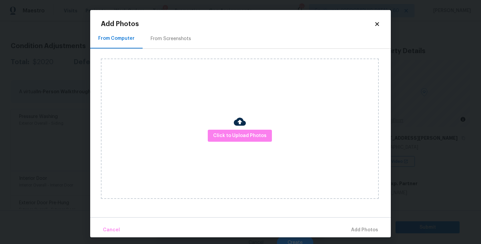
click at [221, 123] on div "Click to Upload Photos" at bounding box center [240, 128] width 278 height 140
click at [231, 136] on span "Click to Upload Photos" at bounding box center [239, 135] width 53 height 8
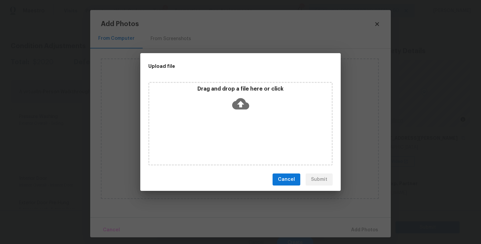
click at [241, 101] on icon at bounding box center [240, 103] width 17 height 17
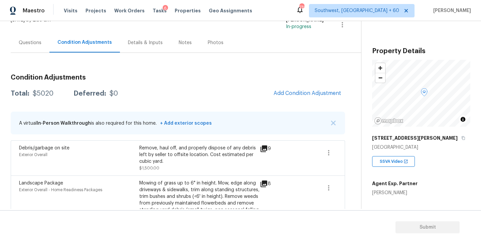
scroll to position [56, 0]
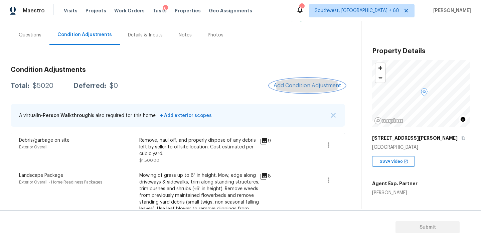
click at [286, 85] on span "Add Condition Adjustment" at bounding box center [306, 85] width 67 height 6
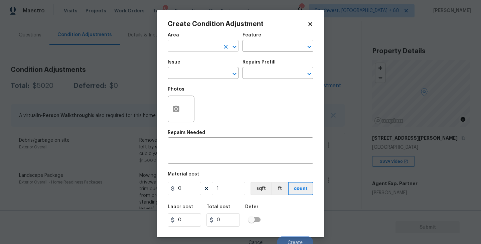
click at [197, 51] on input "text" at bounding box center [194, 46] width 52 height 10
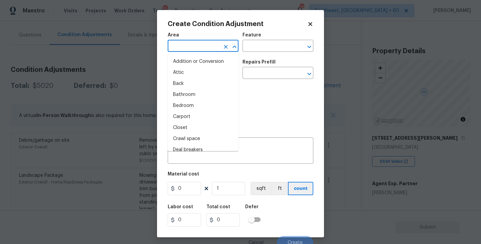
type input "i"
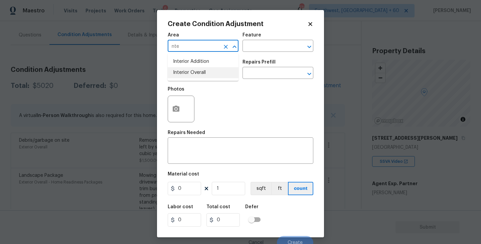
click at [205, 71] on li "Interior Overall" at bounding box center [203, 72] width 71 height 11
type input "Interior Overall"
click at [265, 46] on input "text" at bounding box center [268, 46] width 52 height 10
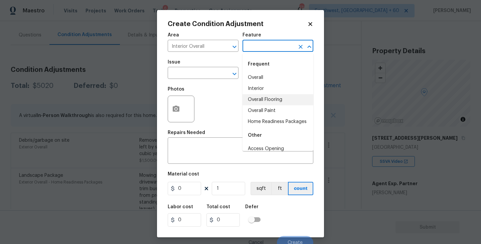
click at [270, 110] on li "Overall Paint" at bounding box center [277, 110] width 71 height 11
type input "Overall Paint"
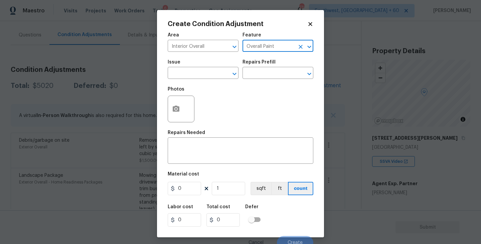
click at [216, 86] on div "Photos" at bounding box center [240, 104] width 145 height 43
click at [201, 73] on input "text" at bounding box center [194, 73] width 52 height 10
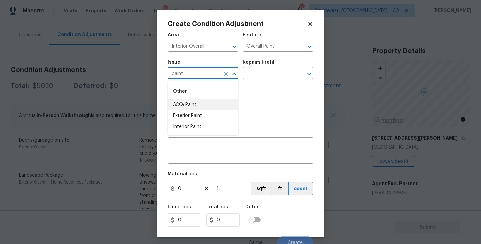
click at [205, 104] on li "ACQ: Paint" at bounding box center [203, 104] width 71 height 11
type input "ACQ: Paint"
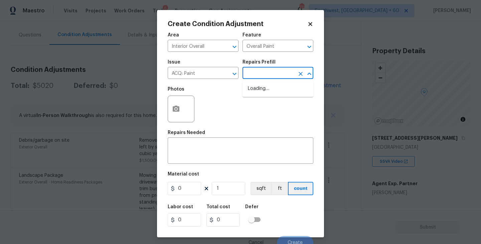
click at [268, 75] on input "text" at bounding box center [268, 73] width 52 height 10
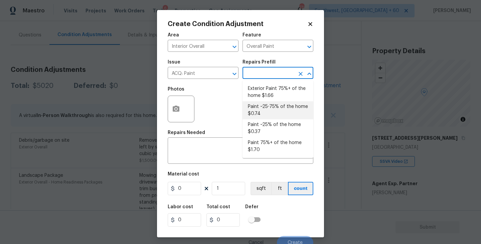
click at [272, 108] on li "Paint ~25-75% of the home $0.74" at bounding box center [277, 110] width 71 height 18
type input "Acquisition"
type textarea "Acquisition Scope: ~25 - 75% of the home needs interior paint"
type input "0.74"
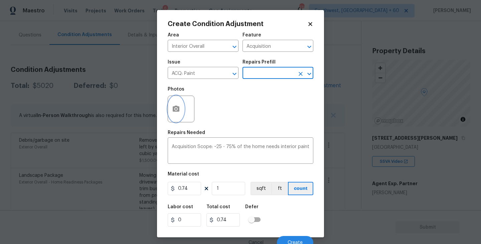
click at [178, 113] on button "button" at bounding box center [176, 109] width 16 height 26
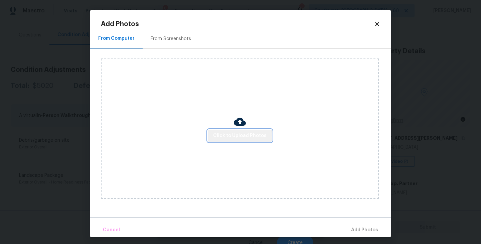
click at [240, 136] on span "Click to Upload Photos" at bounding box center [239, 135] width 53 height 8
